Goal: Information Seeking & Learning: Learn about a topic

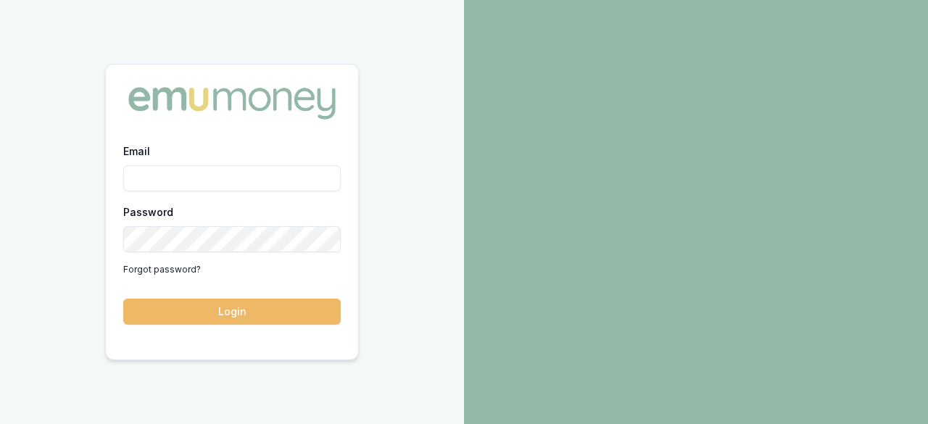
type input "laura.lamicela@emumoney.com.au"
click at [213, 314] on button "Login" at bounding box center [232, 312] width 218 height 26
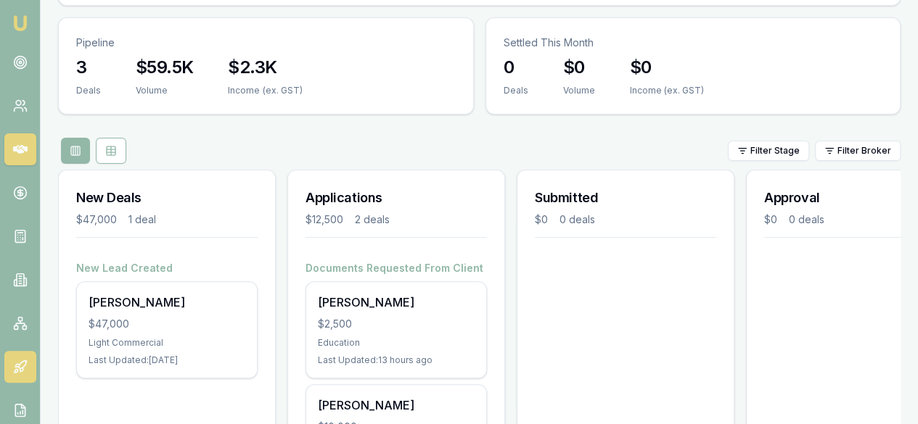
scroll to position [162, 0]
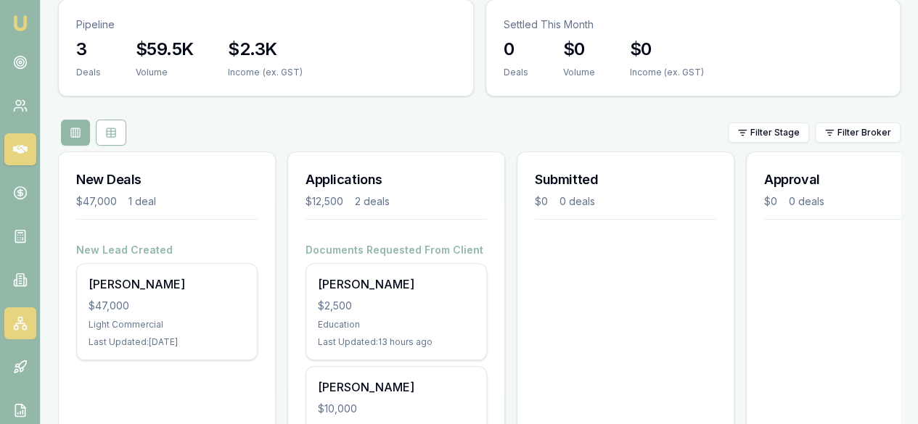
click at [14, 325] on icon at bounding box center [20, 323] width 15 height 15
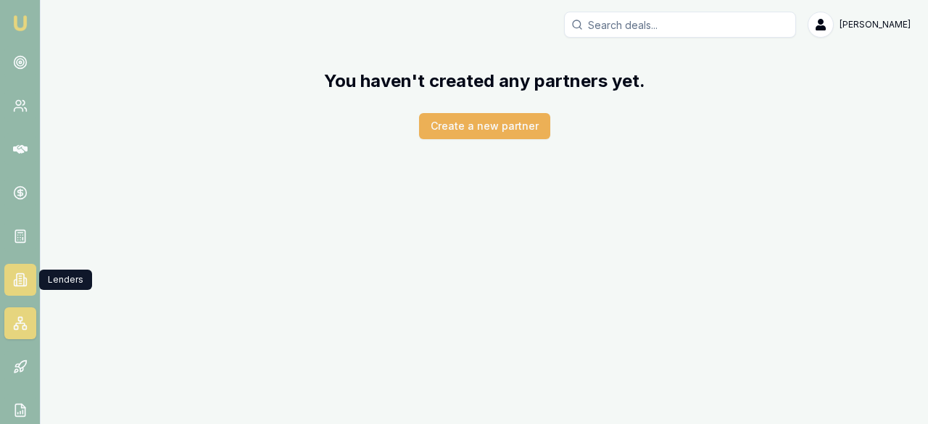
click at [13, 279] on icon at bounding box center [20, 280] width 15 height 15
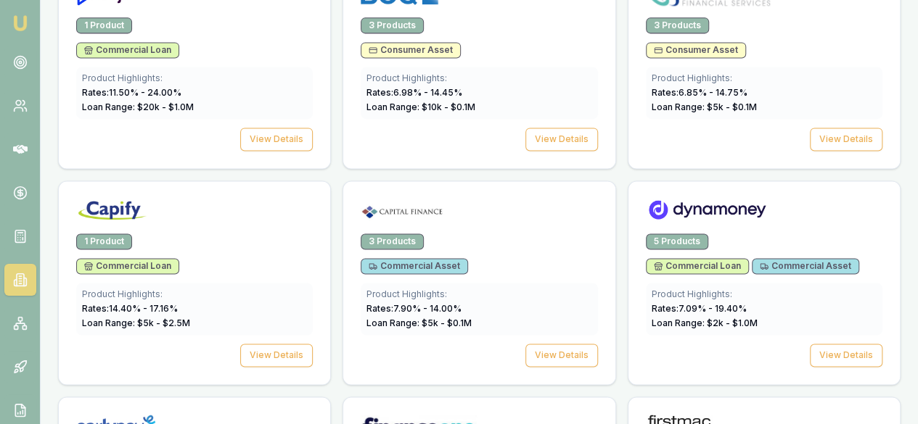
scroll to position [1000, 0]
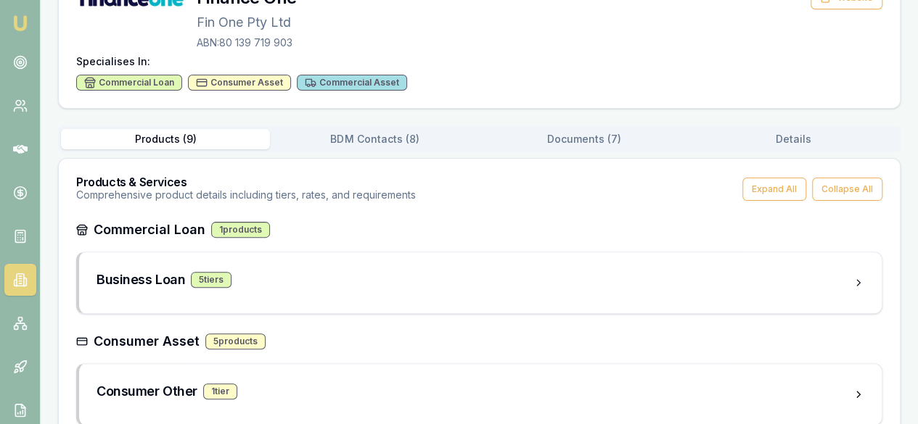
scroll to position [123, 0]
click at [333, 287] on div "Business Loan 5 tier s" at bounding box center [474, 279] width 756 height 20
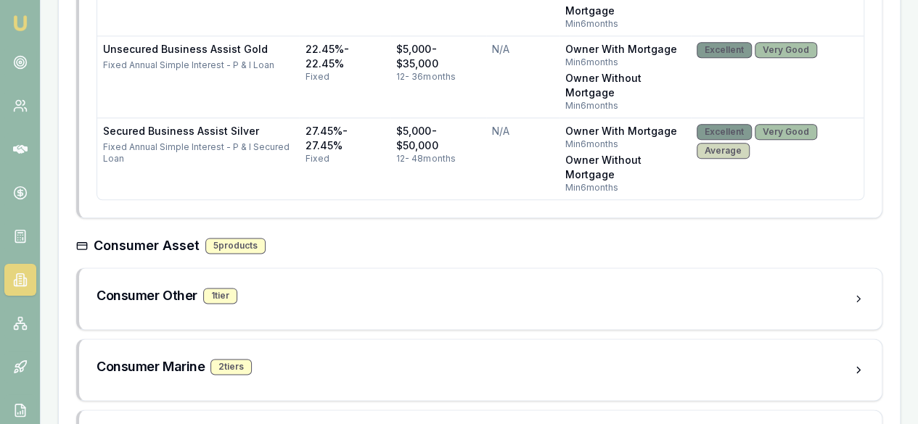
scroll to position [802, 0]
click at [273, 365] on div "Consumer Marine 2 tier s" at bounding box center [474, 366] width 756 height 20
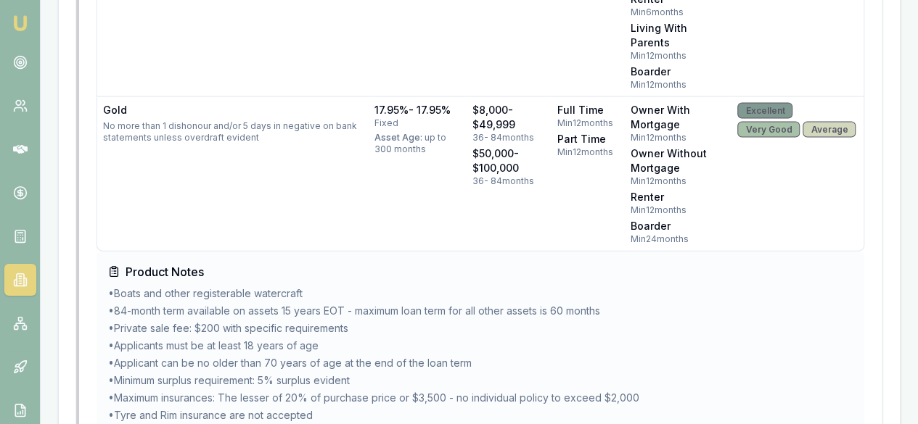
scroll to position [1482, 0]
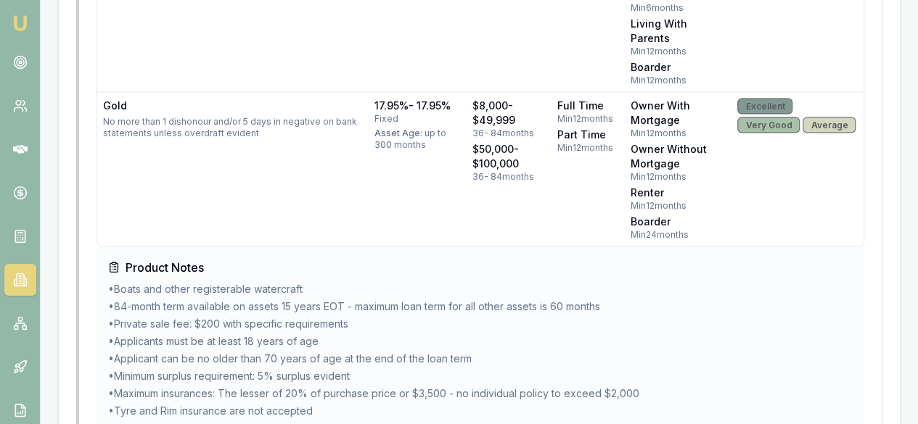
click at [273, 369] on li "• Minimum surplus requirement: 5% surplus evident" at bounding box center [480, 376] width 744 height 15
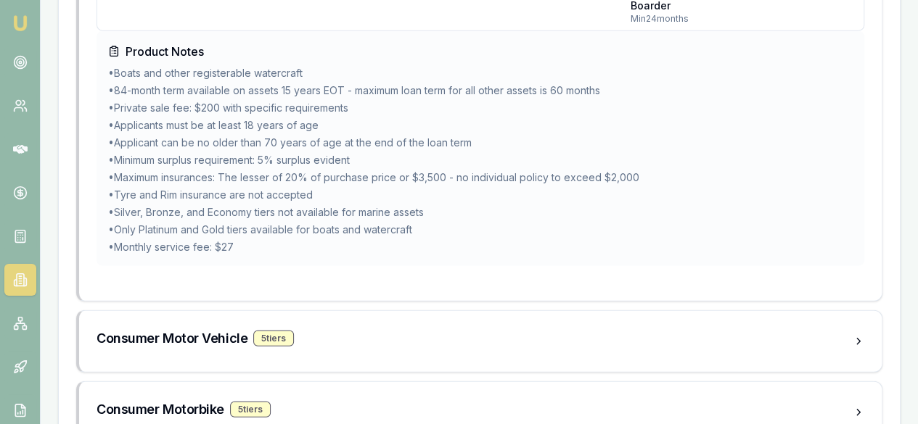
scroll to position [1701, 0]
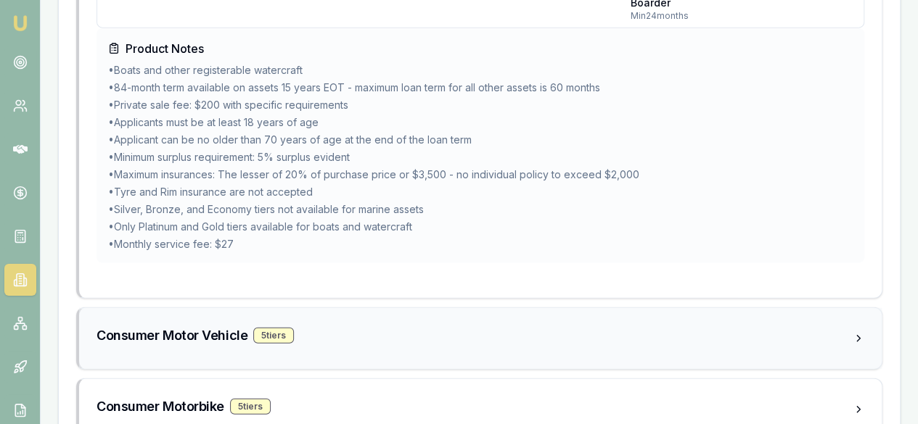
click at [268, 330] on div "5 tier s" at bounding box center [273, 336] width 41 height 16
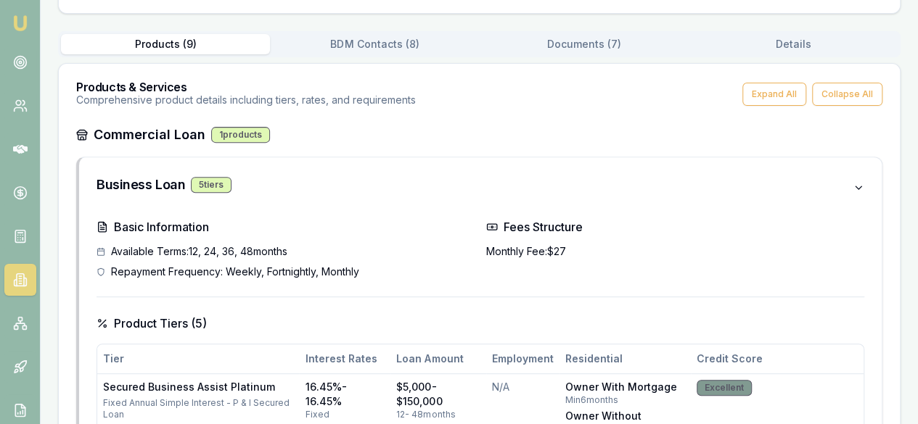
scroll to position [218, 0]
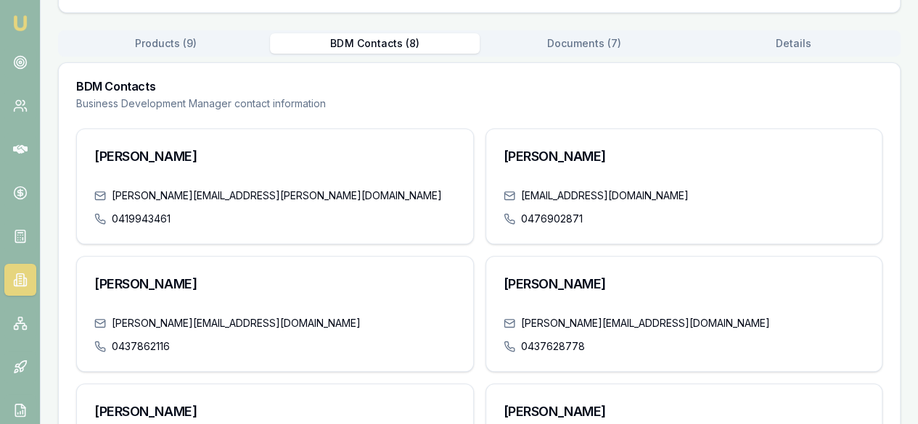
click at [389, 41] on button "BDM Contacts ( 8 )" at bounding box center [374, 43] width 209 height 20
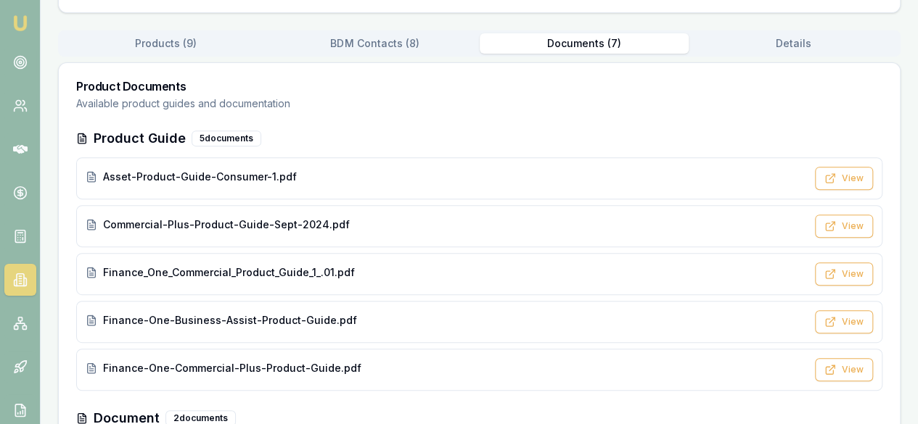
click at [598, 41] on button "Documents ( 7 )" at bounding box center [583, 43] width 209 height 20
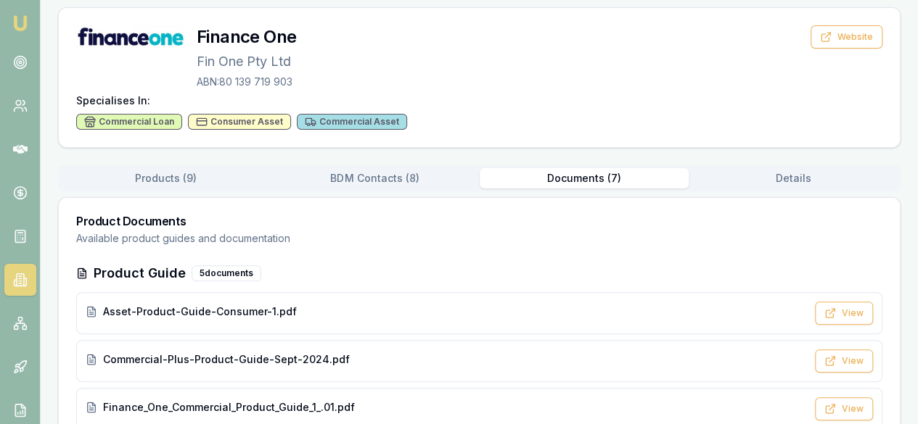
scroll to position [0, 0]
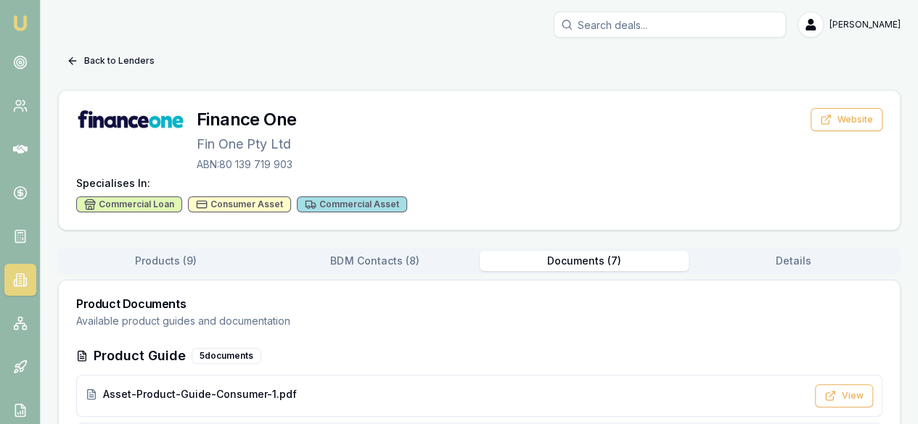
click at [73, 53] on button "Back to Lenders" at bounding box center [110, 60] width 105 height 23
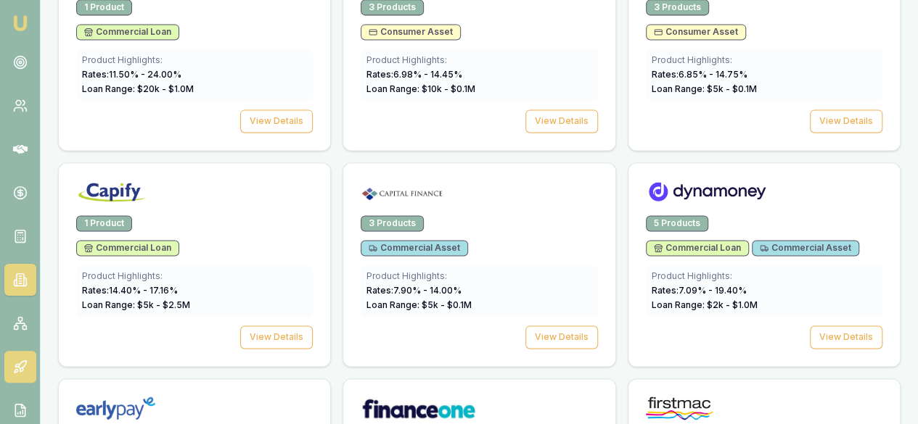
scroll to position [1013, 0]
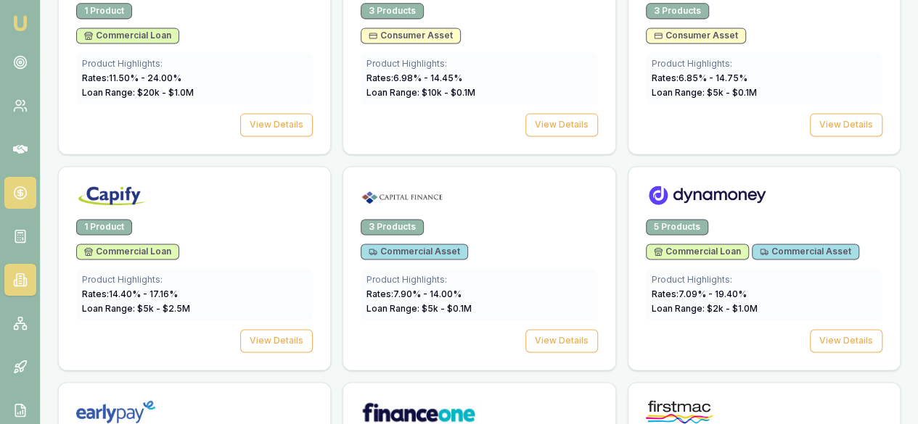
click at [30, 195] on link at bounding box center [20, 193] width 32 height 32
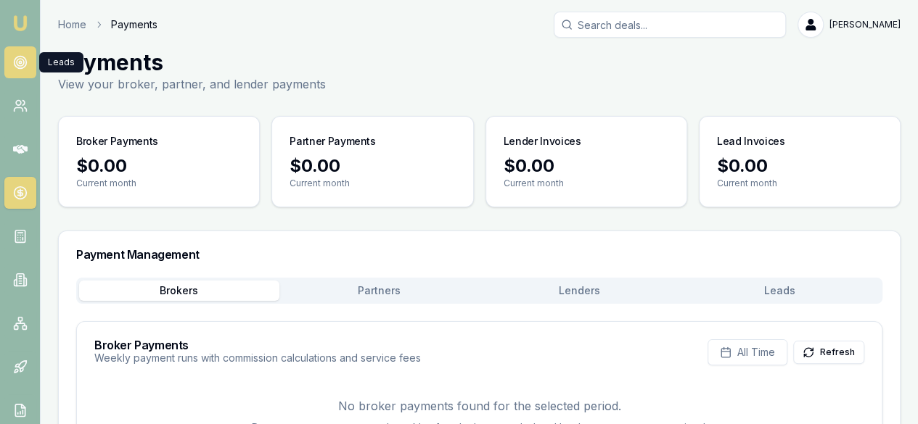
click at [21, 60] on icon at bounding box center [20, 62] width 15 height 15
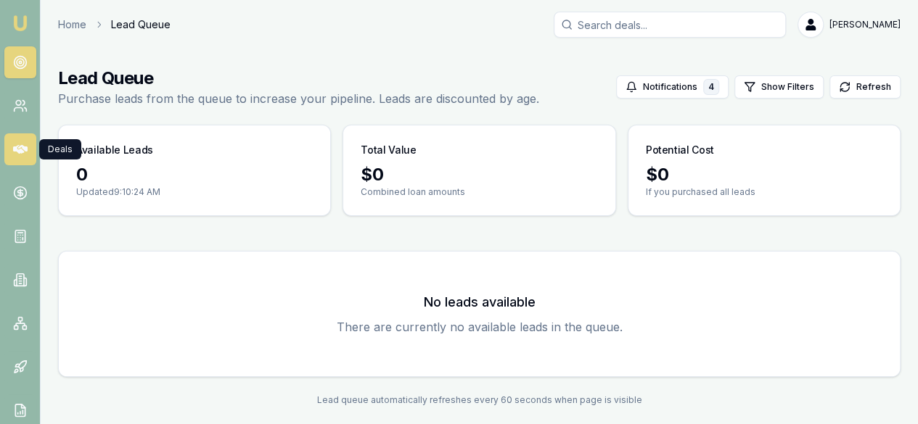
click at [16, 150] on icon at bounding box center [20, 149] width 15 height 9
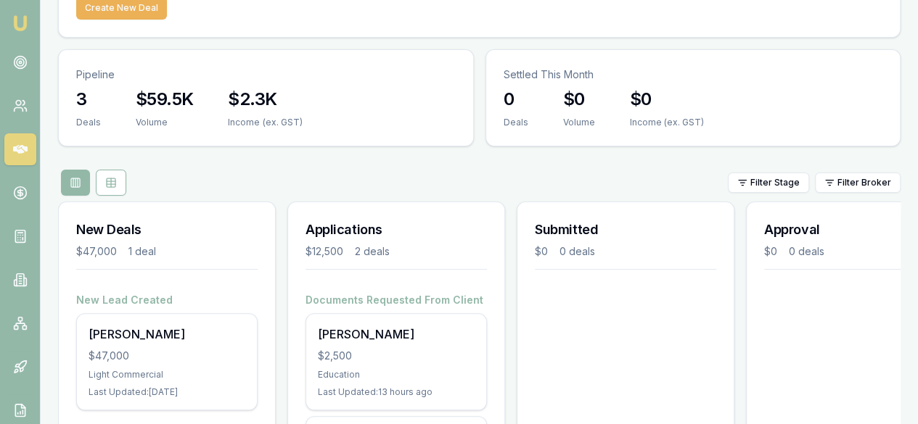
scroll to position [113, 0]
